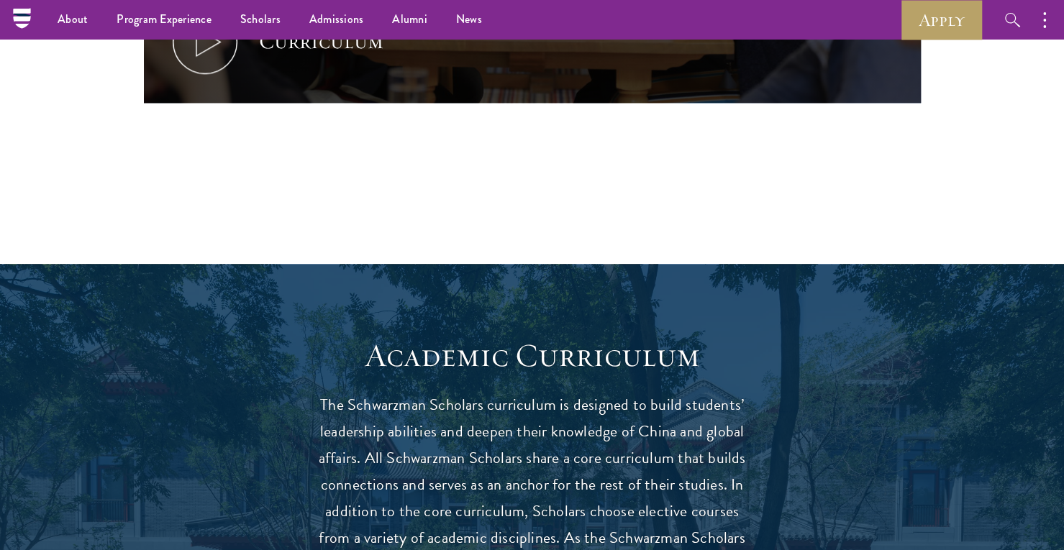
scroll to position [920, 0]
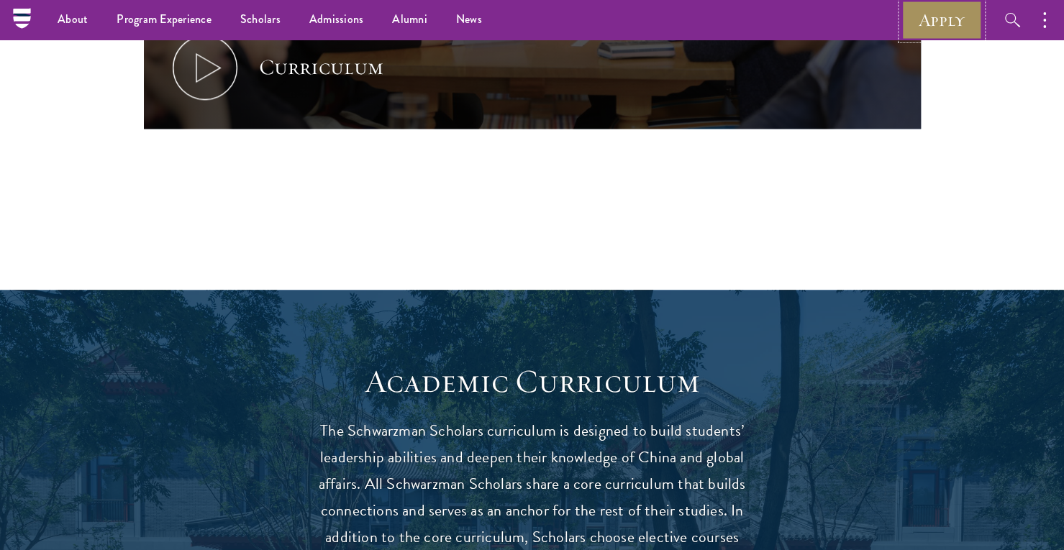
click at [954, 14] on link "Apply" at bounding box center [941, 20] width 81 height 40
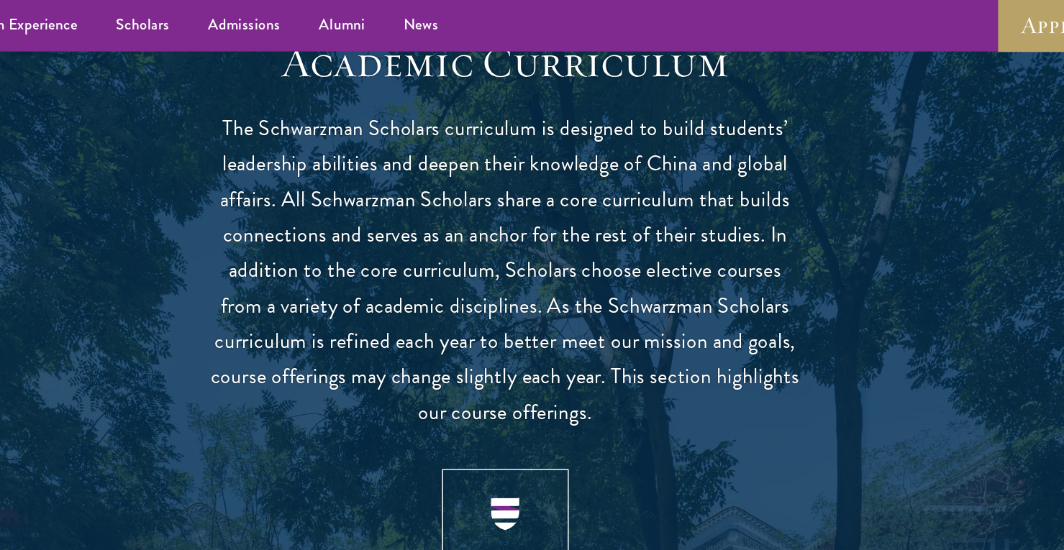
scroll to position [1254, 0]
